Goal: Task Accomplishment & Management: Use online tool/utility

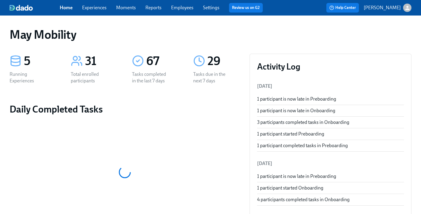
click at [93, 6] on link "Experiences" at bounding box center [94, 8] width 24 height 6
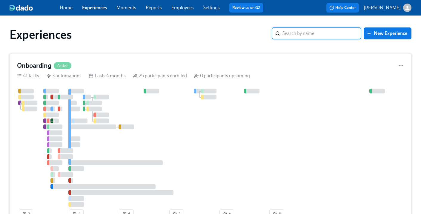
click at [33, 64] on h4 "Onboarding" at bounding box center [34, 65] width 34 height 9
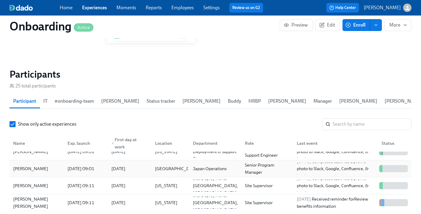
scroll to position [49, 0]
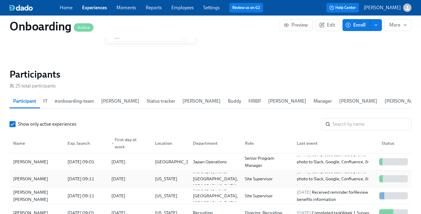
click at [97, 175] on div "2025/08/28 09:11" at bounding box center [81, 178] width 32 height 7
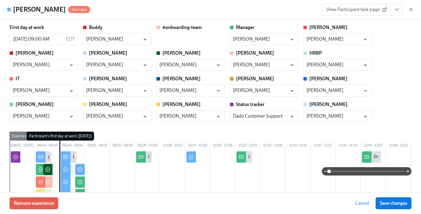
click at [395, 9] on icon "View task page" at bounding box center [396, 9] width 3 height 1
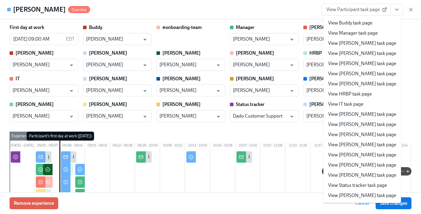
click at [353, 135] on link "View Kaelyn task page" at bounding box center [362, 134] width 68 height 7
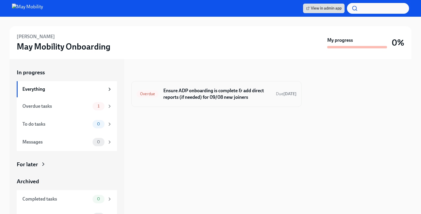
click at [177, 94] on h6 "Ensure ADP onboarding is complete & add direct reports (if needed) for 09/08 ne…" at bounding box center [217, 93] width 108 height 13
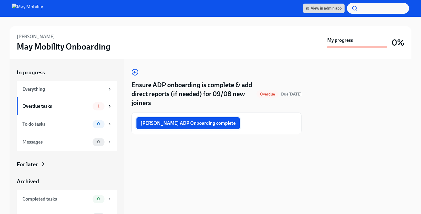
click at [180, 125] on span "[PERSON_NAME] ADP Onboarding complete" at bounding box center [188, 123] width 95 height 6
